Goal: Task Accomplishment & Management: Complete application form

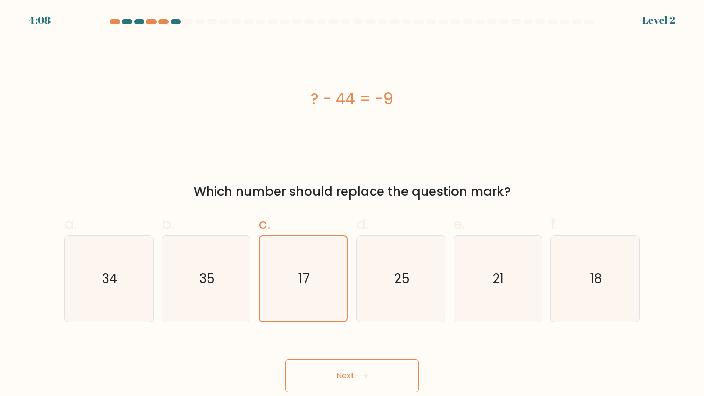
click at [379, 371] on button "Next" at bounding box center [352, 375] width 134 height 33
click at [367, 370] on button "Next" at bounding box center [352, 375] width 134 height 33
click at [393, 375] on button "Next" at bounding box center [352, 375] width 134 height 33
click at [367, 377] on icon at bounding box center [361, 376] width 12 height 5
click at [375, 382] on button "Next" at bounding box center [352, 375] width 134 height 33
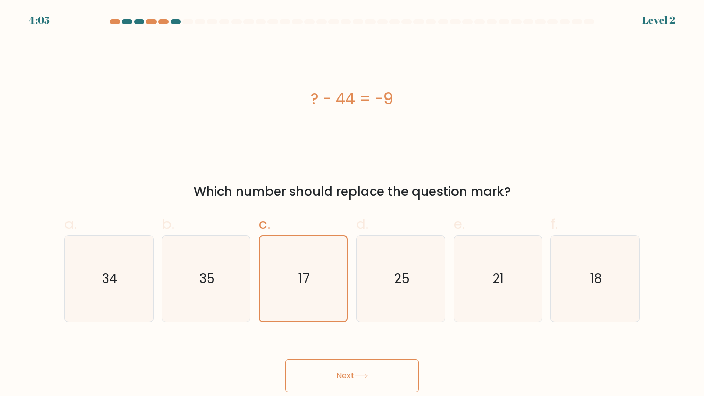
click at [285, 359] on button "Next" at bounding box center [352, 375] width 134 height 33
click at [355, 365] on button "Next" at bounding box center [352, 375] width 134 height 33
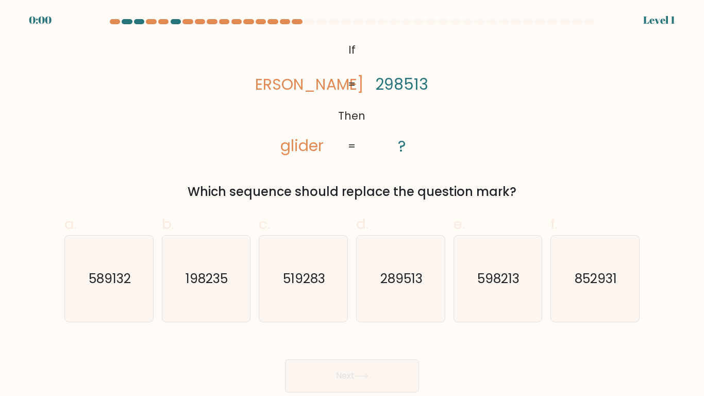
click at [110, 24] on div at bounding box center [352, 23] width 588 height 9
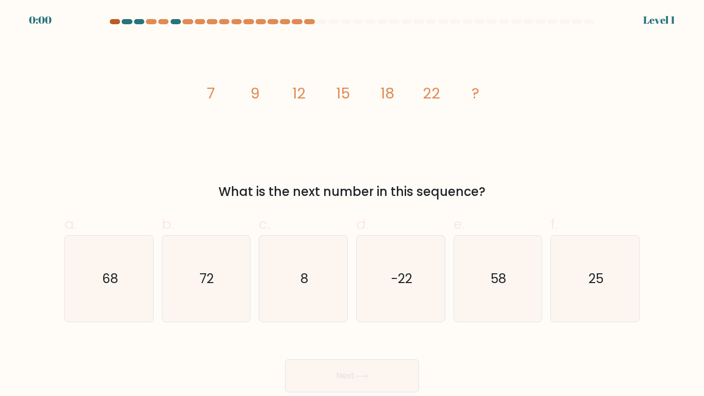
click at [113, 22] on div at bounding box center [115, 21] width 10 height 5
